Goal: Use online tool/utility: Utilize a website feature to perform a specific function

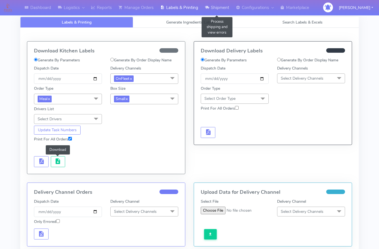
click at [216, 7] on link "Shipment" at bounding box center [216, 7] width 31 height 15
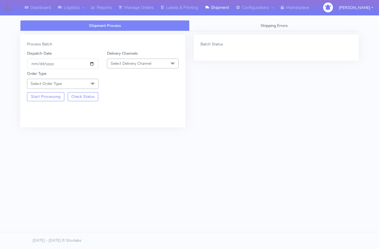
click at [80, 84] on span "Select Order Type" at bounding box center [62, 84] width 71 height 10
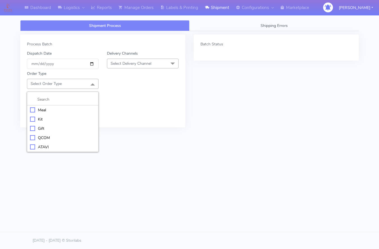
click at [47, 109] on div "Meal" at bounding box center [62, 110] width 65 height 6
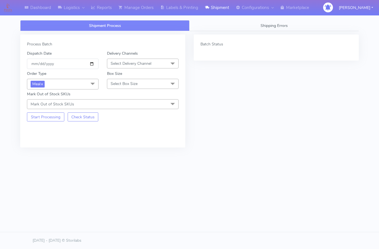
click at [122, 65] on span "Select Delivery Channel" at bounding box center [130, 63] width 41 height 5
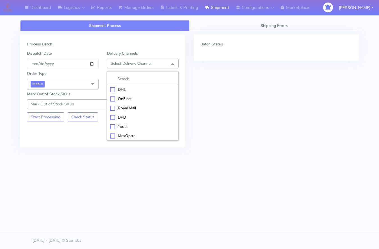
click at [117, 98] on div "OnFleet" at bounding box center [142, 99] width 65 height 6
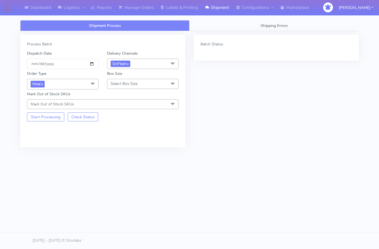
click at [124, 80] on span "Select Box Size" at bounding box center [142, 84] width 71 height 10
click at [116, 108] on div "Small" at bounding box center [142, 110] width 65 height 6
click at [92, 64] on input "[DATE]" at bounding box center [62, 64] width 71 height 10
type input "[DATE]"
click at [41, 116] on button "Start Processing" at bounding box center [45, 116] width 37 height 9
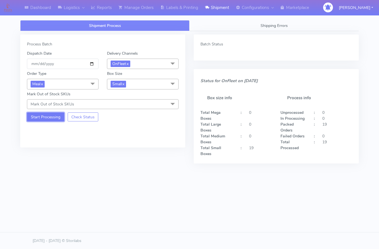
click at [50, 117] on button "Start Processing" at bounding box center [45, 116] width 37 height 9
click at [55, 115] on button "Start Processing" at bounding box center [45, 116] width 37 height 9
